Goal: Task Accomplishment & Management: Manage account settings

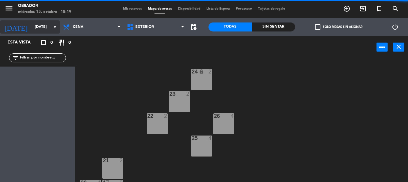
click at [46, 24] on input "[DATE]" at bounding box center [57, 27] width 51 height 10
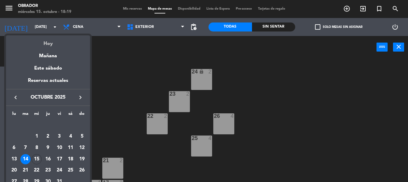
click at [54, 38] on div "Hoy" at bounding box center [48, 41] width 84 height 12
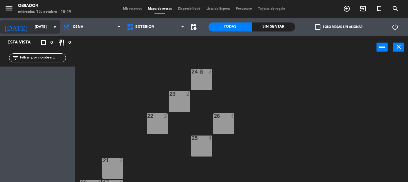
click at [58, 28] on icon "arrow_drop_down" at bounding box center [54, 26] width 7 height 7
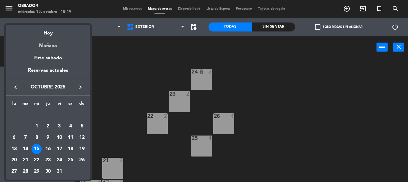
click at [55, 40] on div "Mañana" at bounding box center [48, 43] width 84 height 12
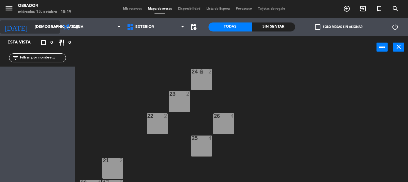
click at [56, 28] on icon "arrow_drop_down" at bounding box center [54, 26] width 7 height 7
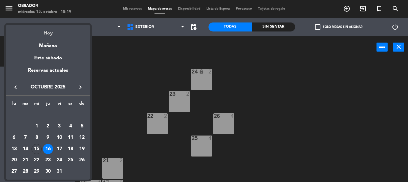
click at [54, 31] on div "Hoy" at bounding box center [48, 31] width 84 height 12
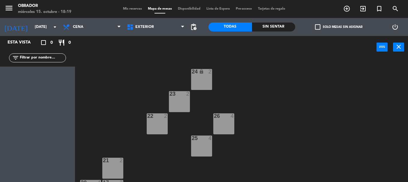
click at [54, 31] on input "[DATE]" at bounding box center [57, 27] width 51 height 10
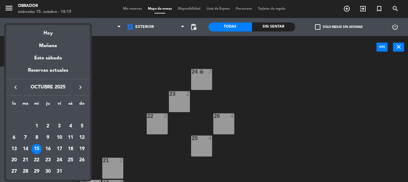
click at [81, 147] on div "19" at bounding box center [82, 149] width 10 height 10
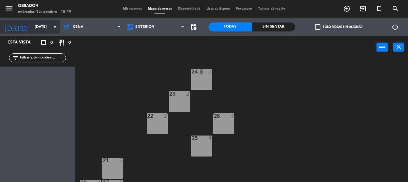
click at [49, 29] on input "[DATE]" at bounding box center [57, 27] width 51 height 10
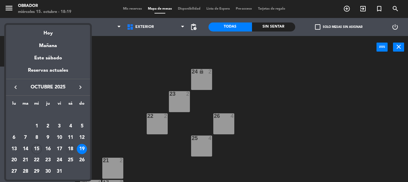
click at [72, 146] on div "18" at bounding box center [70, 149] width 10 height 10
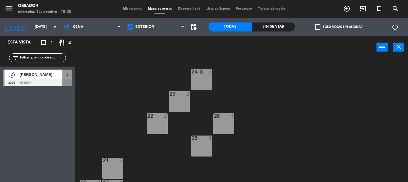
click at [41, 77] on span "[PERSON_NAME]" at bounding box center [40, 74] width 43 height 6
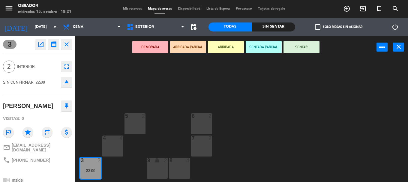
click at [87, 55] on div "DEMORADA ARRIBADA PARCIAL ARRIBADA SENTADA PARCIAL SENTAR power_input close" at bounding box center [225, 47] width 301 height 23
click at [32, 28] on input "[DATE]" at bounding box center [57, 27] width 51 height 10
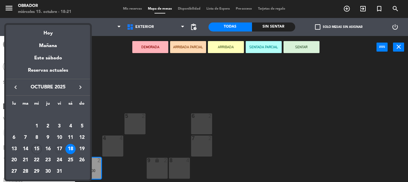
click at [60, 145] on div "17" at bounding box center [59, 149] width 10 height 10
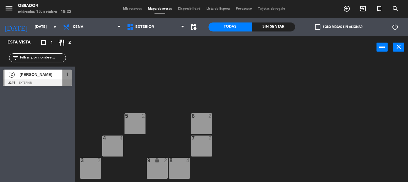
click at [38, 78] on span "[PERSON_NAME]" at bounding box center [40, 74] width 43 height 6
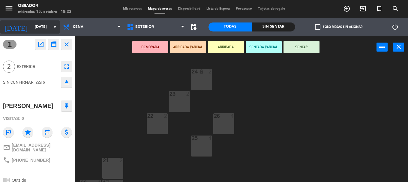
click at [40, 23] on input "[DATE]" at bounding box center [57, 27] width 51 height 10
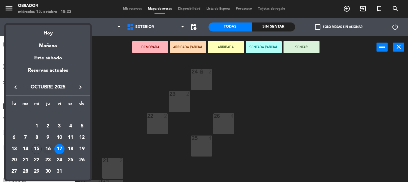
click at [47, 151] on div "16" at bounding box center [48, 149] width 10 height 10
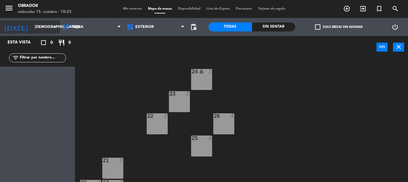
click at [47, 26] on input "[DEMOGRAPHIC_DATA][DATE]" at bounding box center [57, 27] width 51 height 10
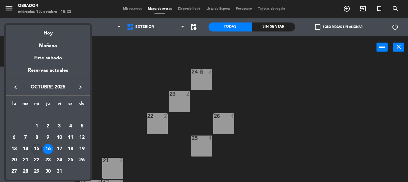
click at [38, 145] on div "15" at bounding box center [36, 149] width 10 height 10
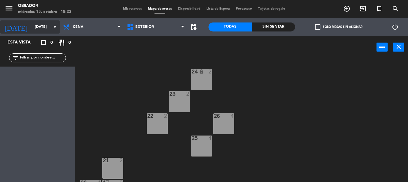
click at [43, 28] on input "[DATE]" at bounding box center [57, 27] width 51 height 10
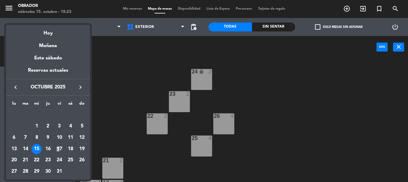
click at [58, 147] on div "17" at bounding box center [59, 149] width 10 height 10
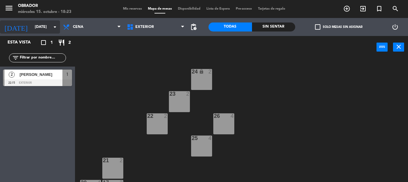
click at [44, 25] on input "[DATE]" at bounding box center [57, 27] width 51 height 10
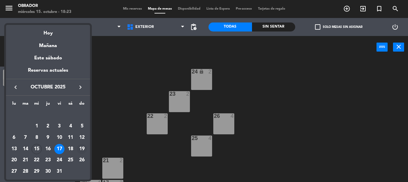
click at [78, 147] on div "19" at bounding box center [82, 149] width 10 height 10
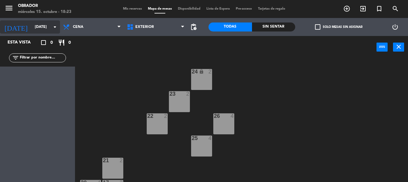
click at [47, 21] on div "[DATE] [DATE] arrow_drop_down" at bounding box center [30, 26] width 60 height 13
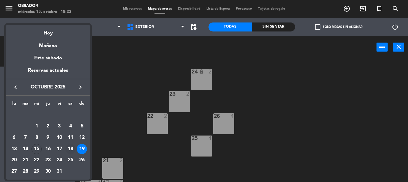
click at [70, 148] on div "18" at bounding box center [70, 149] width 10 height 10
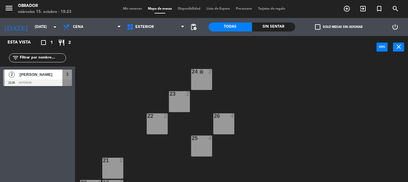
click at [70, 73] on div "3" at bounding box center [67, 75] width 10 height 10
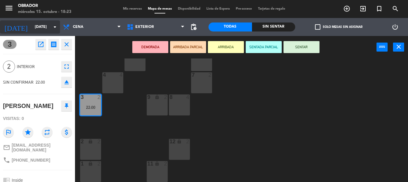
click at [42, 26] on input "[DATE]" at bounding box center [57, 27] width 51 height 10
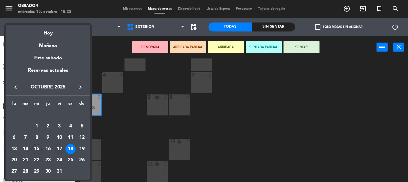
click at [58, 149] on div "17" at bounding box center [59, 149] width 10 height 10
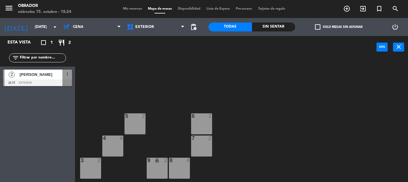
click at [34, 79] on div "[PERSON_NAME]" at bounding box center [40, 75] width 43 height 10
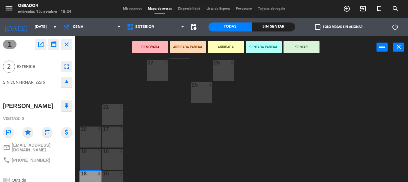
scroll to position [63, 0]
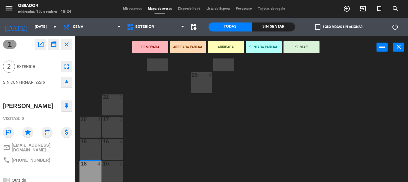
click at [88, 165] on div at bounding box center [90, 163] width 10 height 5
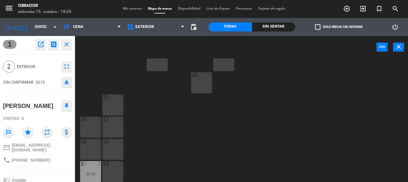
click at [89, 169] on div "18 4" at bounding box center [90, 171] width 21 height 21
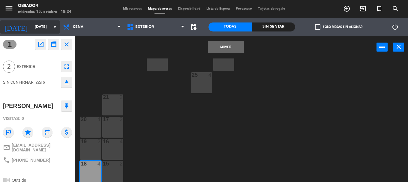
click at [41, 29] on input "[DATE]" at bounding box center [57, 27] width 51 height 10
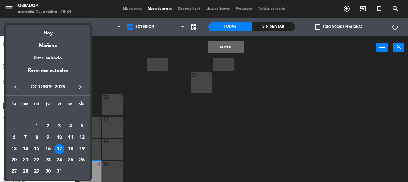
click at [70, 145] on div "18" at bounding box center [70, 149] width 10 height 10
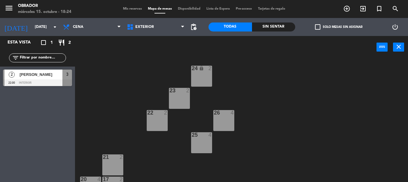
scroll to position [0, 0]
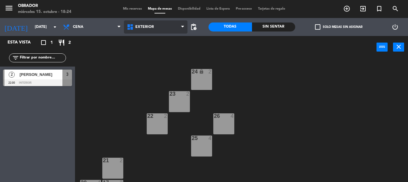
click at [147, 25] on span "Exterior" at bounding box center [156, 26] width 64 height 13
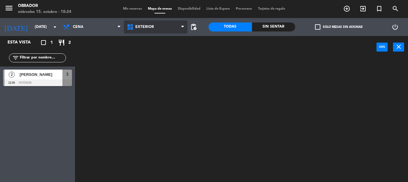
click at [152, 41] on ng-component "menu Obrador [DATE] 15. octubre - 18:24 Mis reservas Mapa de mesas Disponibilid…" at bounding box center [204, 91] width 408 height 182
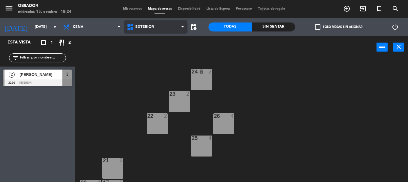
click at [151, 22] on span "Exterior" at bounding box center [156, 26] width 64 height 13
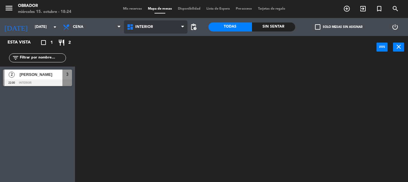
click at [146, 54] on ng-component "menu Obrador [DATE] 15. octubre - 18:24 Mis reservas Mapa de mesas Disponibilid…" at bounding box center [204, 91] width 408 height 182
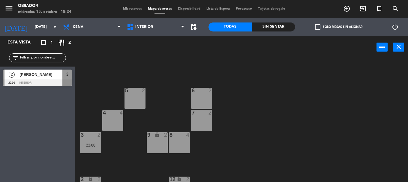
scroll to position [63, 0]
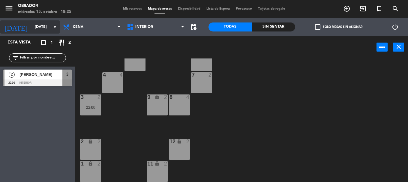
click at [44, 30] on input "[DATE]" at bounding box center [57, 27] width 51 height 10
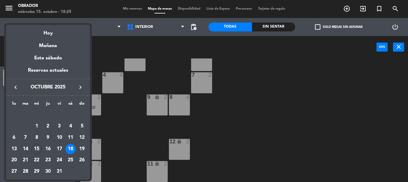
click at [60, 148] on div "17" at bounding box center [59, 149] width 10 height 10
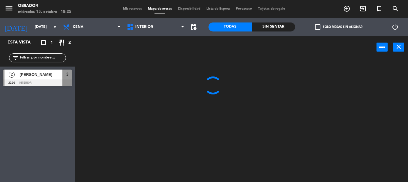
scroll to position [0, 0]
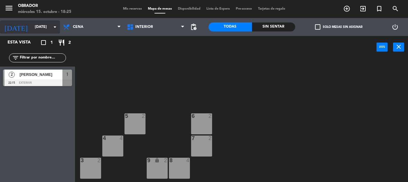
click at [32, 26] on input "[DATE]" at bounding box center [57, 27] width 51 height 10
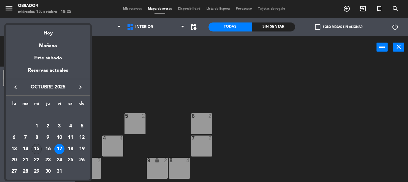
click at [39, 147] on div "15" at bounding box center [36, 149] width 10 height 10
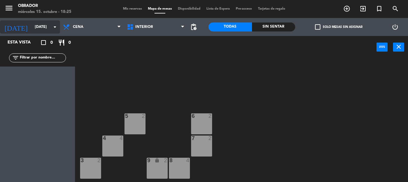
click at [45, 28] on input "[DATE]" at bounding box center [57, 27] width 51 height 10
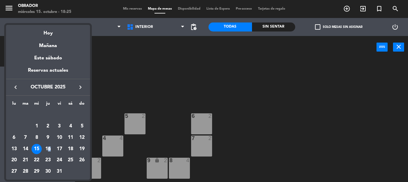
click at [49, 148] on div "16" at bounding box center [48, 149] width 10 height 10
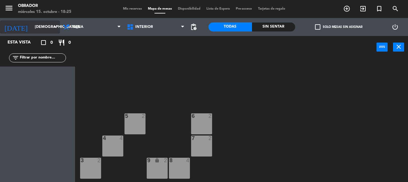
click at [41, 26] on input "[DEMOGRAPHIC_DATA][DATE]" at bounding box center [57, 27] width 51 height 10
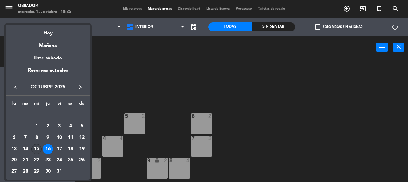
click at [39, 148] on div "15" at bounding box center [36, 149] width 10 height 10
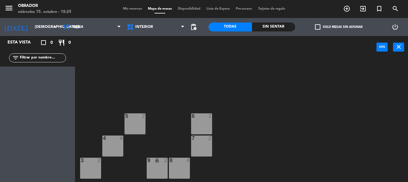
type input "[DATE]"
click at [32, 27] on input "[DATE]" at bounding box center [57, 27] width 51 height 10
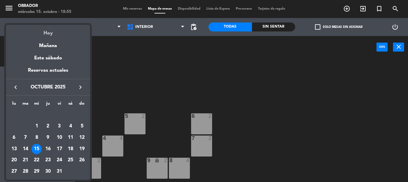
click at [52, 31] on div "Hoy" at bounding box center [48, 31] width 84 height 12
